Goal: Register for event/course: Sign up to attend an event or enroll in a course

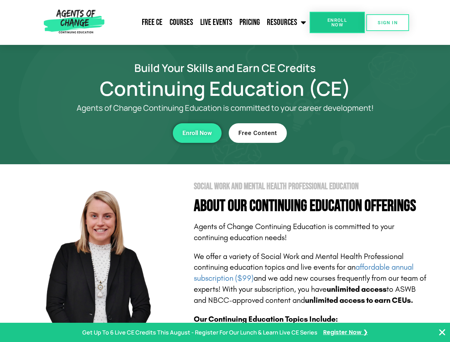
click at [225, 171] on section "Social Work and Mental Health Professional Education About Our Continuing Educa…" at bounding box center [225, 313] width 450 height 299
click at [337, 22] on span "Enroll Now" at bounding box center [337, 22] width 32 height 9
click at [388, 22] on span "SIGN IN" at bounding box center [388, 22] width 20 height 5
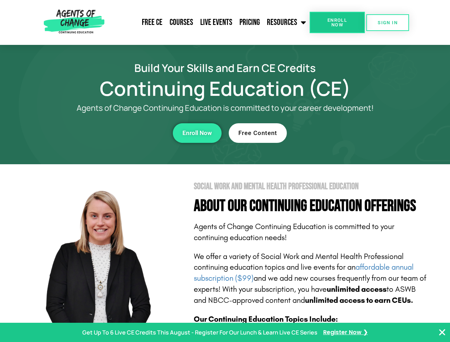
click at [124, 133] on div "Enroll Now" at bounding box center [124, 133] width 196 height 20
click at [197, 133] on span "Enroll Now" at bounding box center [197, 133] width 30 height 6
click at [327, 133] on div "Free Content" at bounding box center [327, 133] width 196 height 20
